Goal: Find contact information: Find contact information

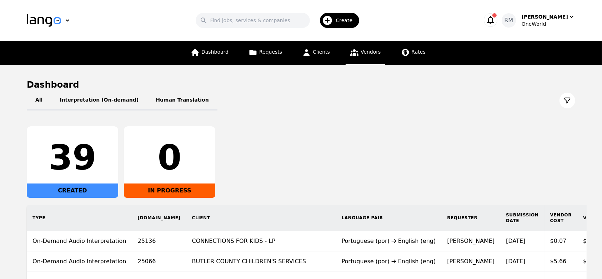
click at [369, 56] on link "Vendors" at bounding box center [365, 53] width 39 height 24
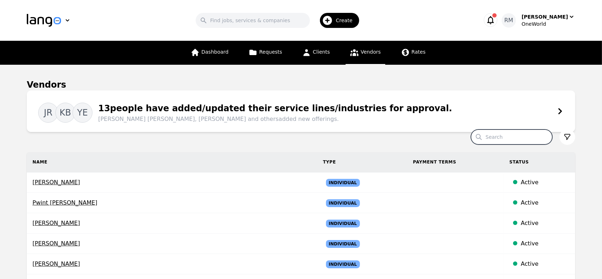
click at [503, 140] on input "Search" at bounding box center [511, 136] width 81 height 15
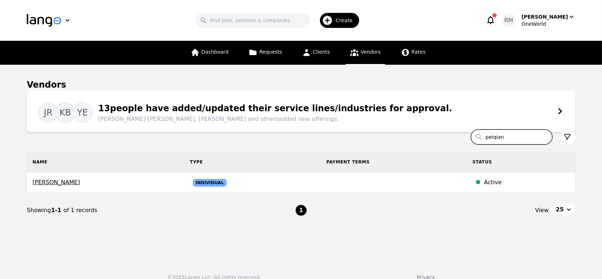
type input "peiqian"
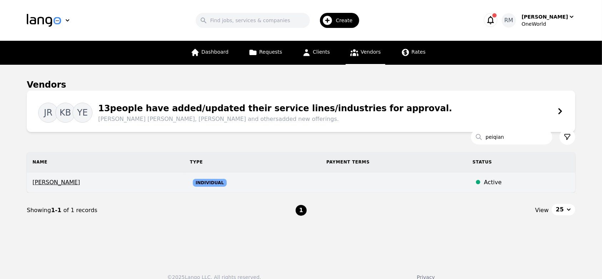
click at [42, 181] on span "[PERSON_NAME]" at bounding box center [106, 182] width 146 height 9
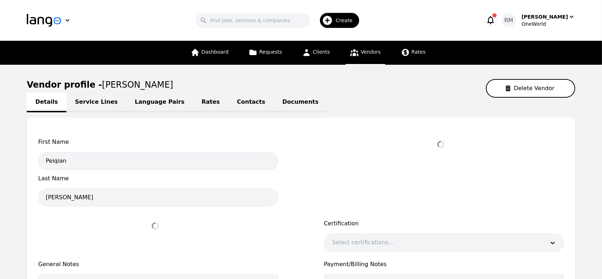
select select "active"
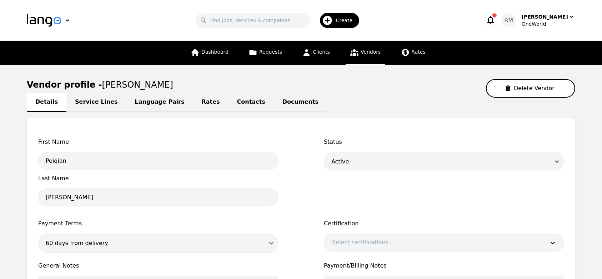
click at [274, 101] on link "Documents" at bounding box center [300, 103] width 53 height 20
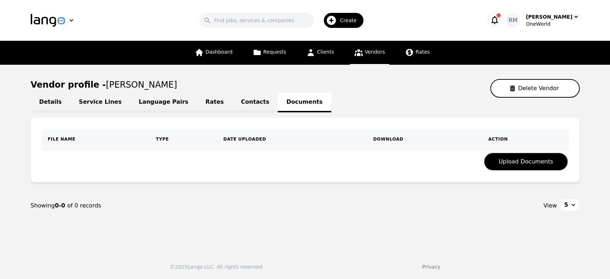
click at [241, 105] on link "Contacts" at bounding box center [254, 103] width 45 height 20
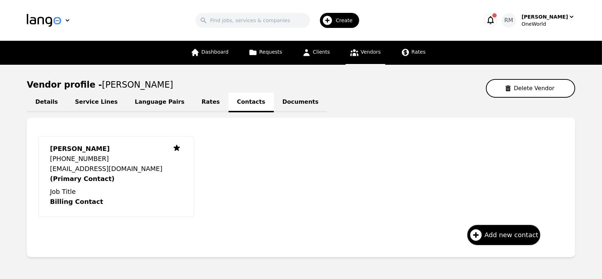
click at [40, 99] on link "Details" at bounding box center [47, 103] width 40 height 20
select select "active"
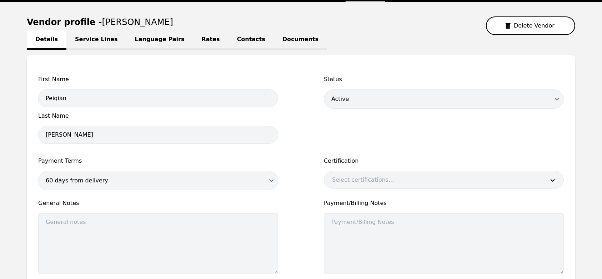
scroll to position [48, 0]
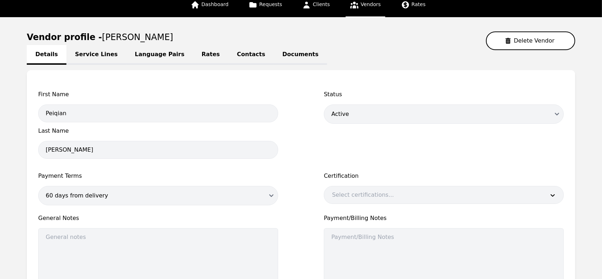
click at [89, 60] on link "Service Lines" at bounding box center [96, 55] width 60 height 20
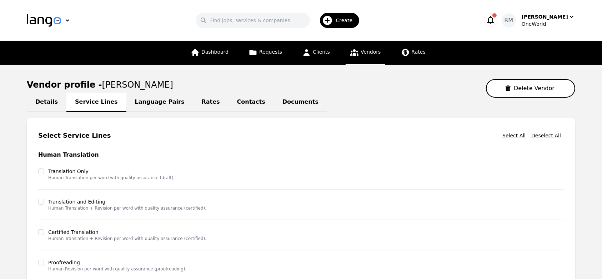
click at [48, 104] on link "Details" at bounding box center [47, 103] width 40 height 20
select select "active"
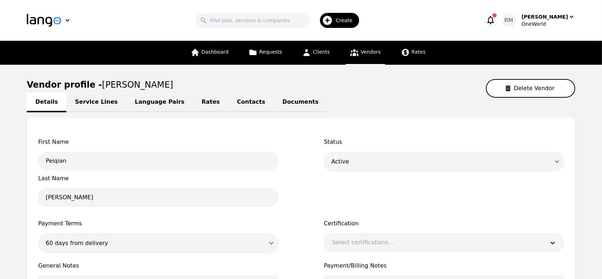
click at [88, 103] on link "Service Lines" at bounding box center [96, 103] width 60 height 20
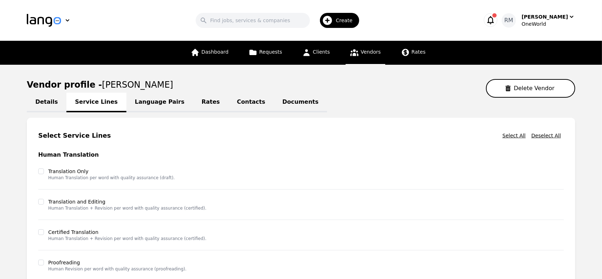
click at [163, 97] on link "Language Pairs" at bounding box center [159, 103] width 67 height 20
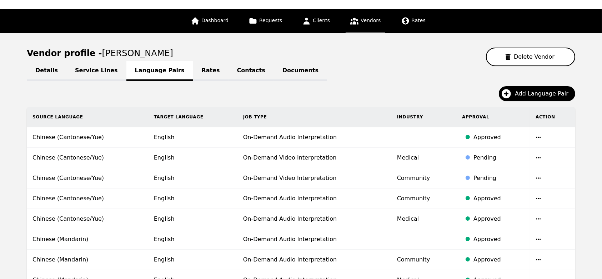
scroll to position [29, 0]
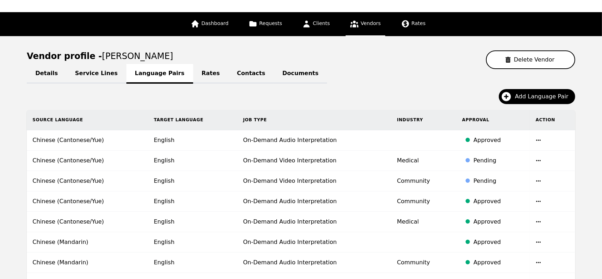
click at [194, 75] on link "Rates" at bounding box center [210, 74] width 35 height 20
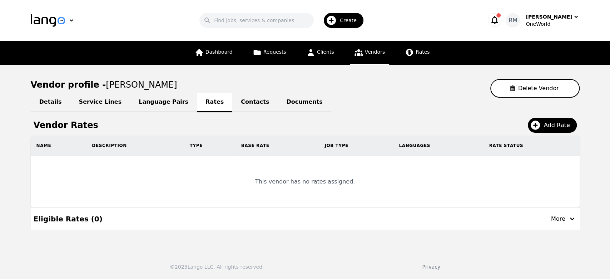
click at [232, 98] on link "Contacts" at bounding box center [254, 103] width 45 height 20
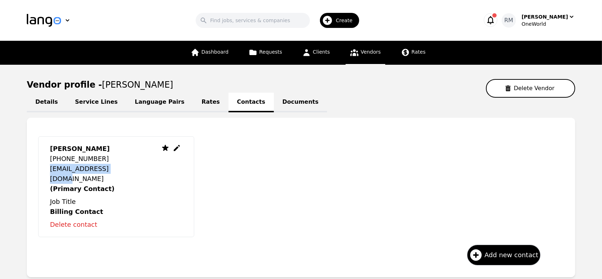
drag, startPoint x: 123, startPoint y: 168, endPoint x: 50, endPoint y: 166, distance: 72.5
click at [50, 166] on div "[PERSON_NAME] [PHONE_NUMBER] [EMAIL_ADDRESS][DOMAIN_NAME] (Primary Contact) Job…" at bounding box center [116, 186] width 156 height 101
copy p "[EMAIL_ADDRESS][DOMAIN_NAME]"
